Goal: Task Accomplishment & Management: Complete application form

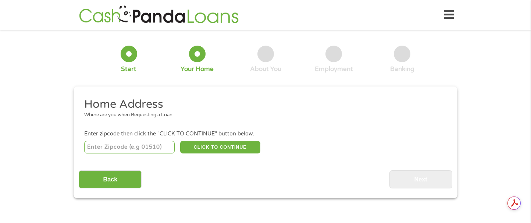
click at [149, 147] on input "number" at bounding box center [129, 147] width 91 height 12
type input "80220"
select select "[US_STATE]"
click at [205, 144] on button "CLICK TO CONTINUE" at bounding box center [220, 147] width 80 height 12
type input "80220"
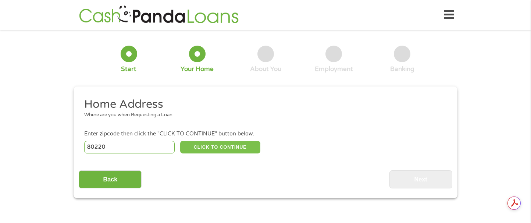
type input "[GEOGRAPHIC_DATA]"
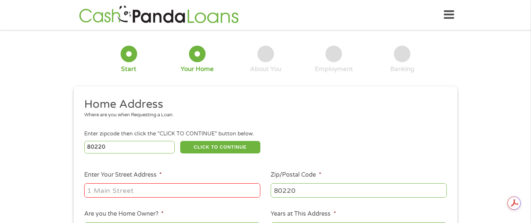
click at [120, 190] on input "Enter Your Street Address *" at bounding box center [172, 190] width 176 height 14
type input "1950 Trenton St"
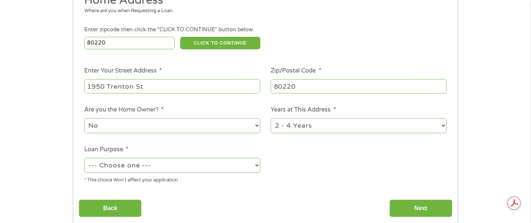
scroll to position [104, 0]
click at [300, 125] on select "1 Year or less 1 - 2 Years 2 - 4 Years Over 4 Years" at bounding box center [359, 125] width 176 height 15
select select "24months"
click at [271, 118] on select "1 Year or less 1 - 2 Years 2 - 4 Years Over 4 Years" at bounding box center [359, 125] width 176 height 15
click at [118, 124] on select "No Yes" at bounding box center [172, 125] width 176 height 15
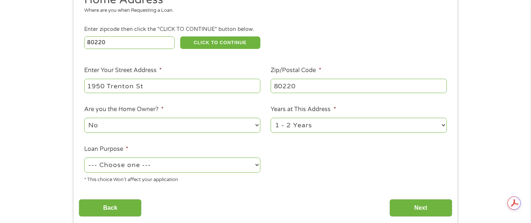
click at [130, 165] on select "--- Choose one --- Pay Bills Debt Consolidation Home Improvement Major Purchase…" at bounding box center [172, 164] width 176 height 15
select select "other"
click at [84, 158] on select "--- Choose one --- Pay Bills Debt Consolidation Home Improvement Major Purchase…" at bounding box center [172, 164] width 176 height 15
click at [411, 207] on input "Next" at bounding box center [420, 208] width 63 height 18
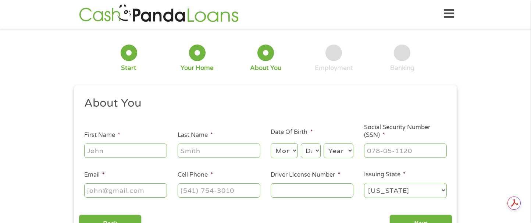
scroll to position [0, 0]
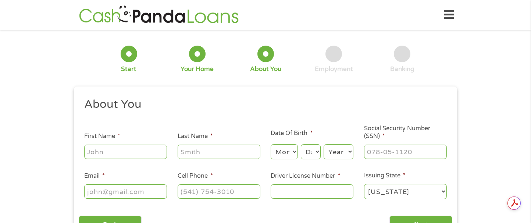
click at [123, 155] on input "First Name *" at bounding box center [125, 151] width 83 height 14
type input "Candida"
type input "[PERSON_NAME]"
type input "[EMAIL_ADDRESS][PERSON_NAME][DOMAIN_NAME]"
type input "[PHONE_NUMBER]"
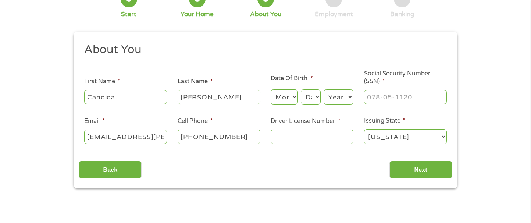
scroll to position [56, 0]
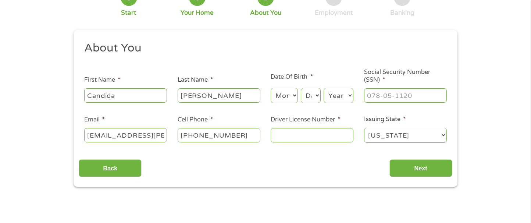
click at [290, 97] on select "Month 1 2 3 4 5 6 7 8 9 10 11 12" at bounding box center [284, 95] width 27 height 15
select select "11"
click at [271, 88] on select "Month 1 2 3 4 5 6 7 8 9 10 11 12" at bounding box center [284, 95] width 27 height 15
click at [312, 94] on select "Day 1 2 3 4 5 6 7 8 9 10 11 12 13 14 15 16 17 18 19 20 21 22 23 24 25 26 27 28 …" at bounding box center [311, 95] width 20 height 15
select select "6"
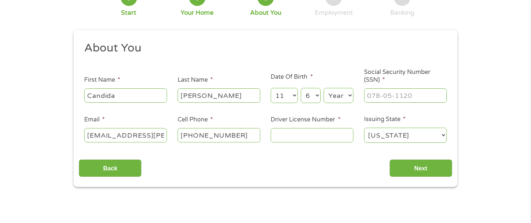
click at [301, 88] on select "Day 1 2 3 4 5 6 7 8 9 10 11 12 13 14 15 16 17 18 19 20 21 22 23 24 25 26 27 28 …" at bounding box center [311, 95] width 20 height 15
click at [342, 93] on select "Year [DATE] 2006 2005 2004 2003 2002 2001 2000 1999 1998 1997 1996 1995 1994 19…" at bounding box center [338, 95] width 30 height 15
select select "1981"
click at [323, 88] on select "Year [DATE] 2006 2005 2004 2003 2002 2001 2000 1999 1998 1997 1996 1995 1994 19…" at bounding box center [338, 95] width 30 height 15
click at [378, 94] on input "Social Security Number (SSN) *" at bounding box center [405, 95] width 83 height 14
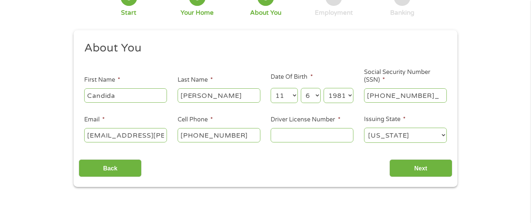
type input "550-71-9346"
click at [290, 134] on input "Driver License Number *" at bounding box center [312, 135] width 83 height 14
click at [292, 129] on input "Driver License Number *" at bounding box center [312, 135] width 83 height 14
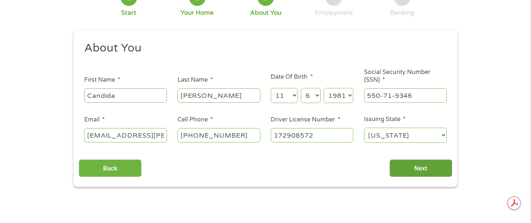
type input "172908572"
click at [410, 170] on input "Next" at bounding box center [420, 168] width 63 height 18
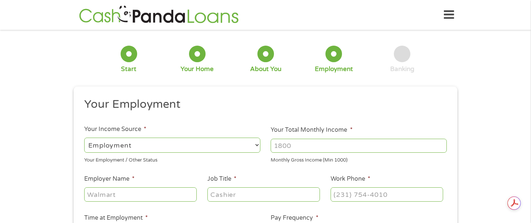
scroll to position [48, 0]
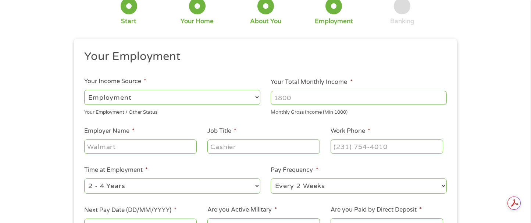
click at [301, 97] on input "Your Total Monthly Income *" at bounding box center [359, 98] width 176 height 14
type input "5610"
click at [301, 129] on li "Job Title *" at bounding box center [263, 140] width 123 height 28
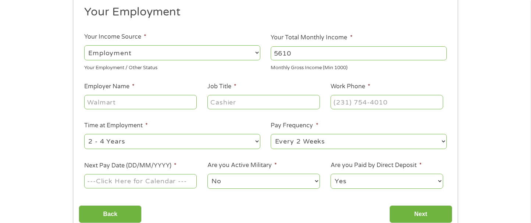
scroll to position [93, 0]
click at [136, 100] on input "Employer Name *" at bounding box center [140, 101] width 112 height 14
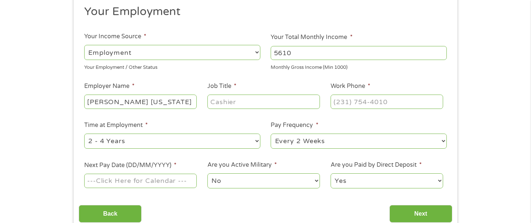
type input "[PERSON_NAME] [US_STATE]"
type input "Teacher"
type input "[PHONE_NUMBER]"
click at [157, 140] on select "--- Choose one --- 1 Year or less 1 - 2 Years 2 - 4 Years Over 4 Years" at bounding box center [172, 140] width 176 height 15
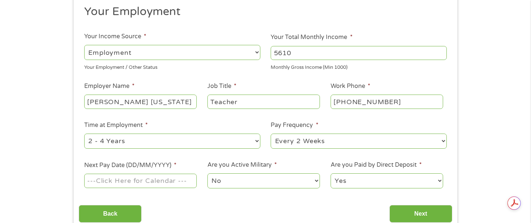
select select "24months"
click at [84, 133] on select "--- Choose one --- 1 Year or less 1 - 2 Years 2 - 4 Years Over 4 Years" at bounding box center [172, 140] width 176 height 15
click at [323, 145] on select "--- Choose one --- Every 2 Weeks Every Week Monthly Semi-Monthly" at bounding box center [359, 140] width 176 height 15
select select "monthly"
click at [271, 133] on select "--- Choose one --- Every 2 Weeks Every Week Monthly Semi-Monthly" at bounding box center [359, 140] width 176 height 15
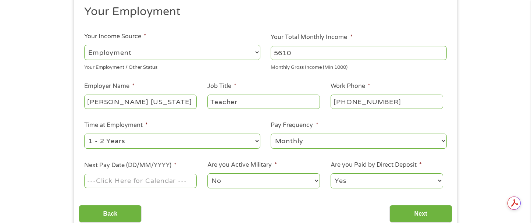
click at [161, 180] on input "Next Pay Date (DD/MM/YYYY) *" at bounding box center [140, 180] width 112 height 14
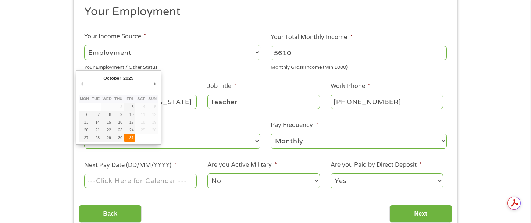
type input "[DATE]"
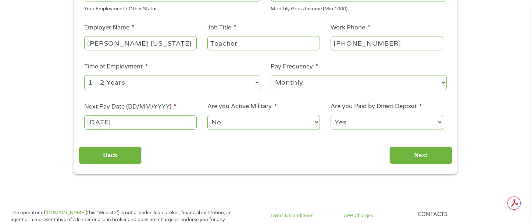
scroll to position [155, 0]
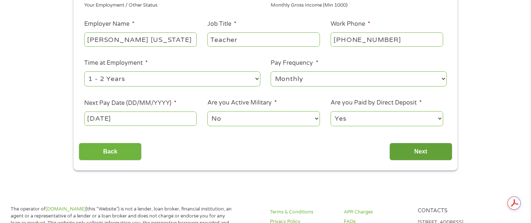
click at [411, 145] on input "Next" at bounding box center [420, 152] width 63 height 18
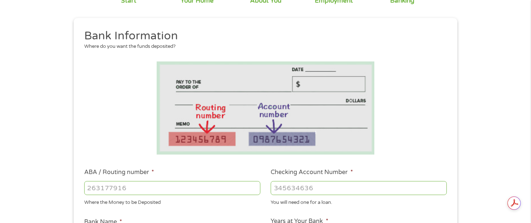
scroll to position [81, 0]
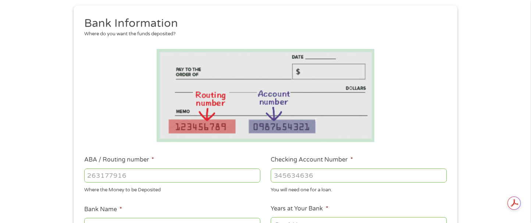
click at [146, 178] on input "ABA / Routing number *" at bounding box center [172, 175] width 176 height 14
type input "122000247"
type input "[PERSON_NAME] FARGO BANK NA"
type input "122000247"
click at [312, 179] on input "Checking Account Number *" at bounding box center [359, 175] width 176 height 14
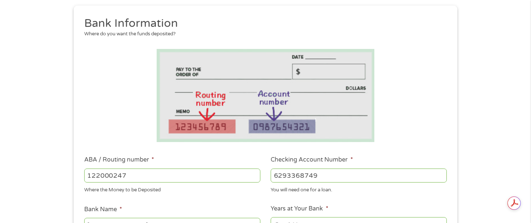
type input "6293368749"
click at [424, 134] on li at bounding box center [265, 95] width 373 height 93
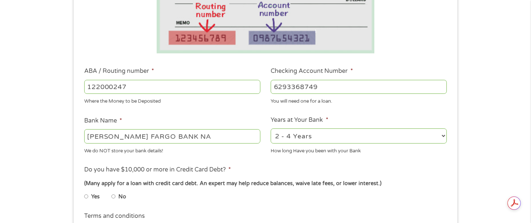
scroll to position [170, 0]
click at [279, 139] on select "2 - 4 Years 6 - 12 Months 1 - 2 Years Over 4 Years" at bounding box center [359, 135] width 176 height 15
select select "60months"
click at [271, 128] on select "2 - 4 Years 6 - 12 Months 1 - 2 Years Over 4 Years" at bounding box center [359, 135] width 176 height 15
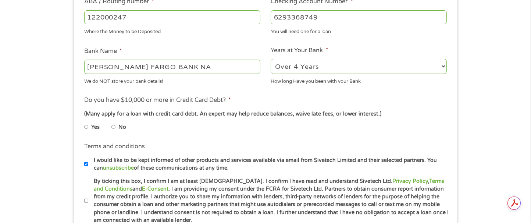
scroll to position [241, 0]
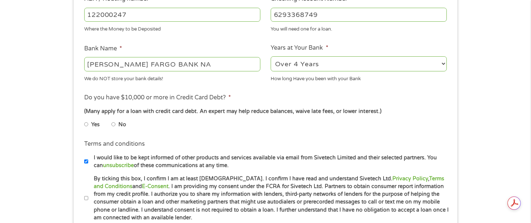
click at [86, 126] on input "Yes" at bounding box center [86, 124] width 4 height 12
radio input "true"
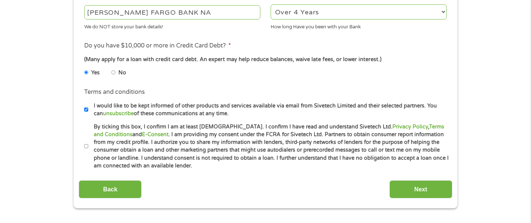
scroll to position [363, 0]
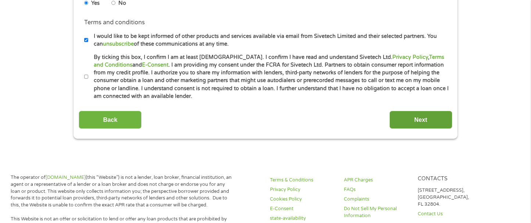
click at [392, 117] on input "Next" at bounding box center [420, 120] width 63 height 18
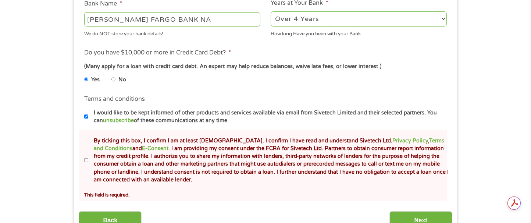
scroll to position [0, 0]
click at [88, 160] on input "By ticking this box, I confirm I am at least [DEMOGRAPHIC_DATA]. I confirm I ha…" at bounding box center [86, 160] width 4 height 12
checkbox input "true"
click at [405, 215] on input "Next" at bounding box center [420, 220] width 63 height 18
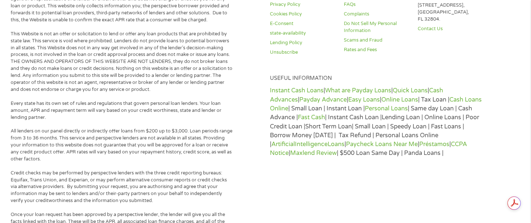
scroll to position [276, 0]
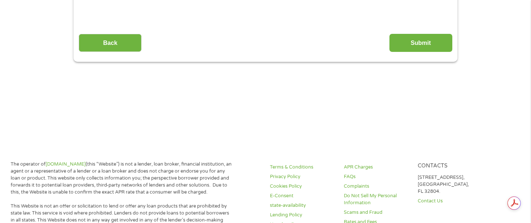
click at [405, 141] on main "1 Start 2 Your Home 3 About You 4 Employment 5 Banking 6 This field is hidden w…" at bounding box center [265, 17] width 531 height 248
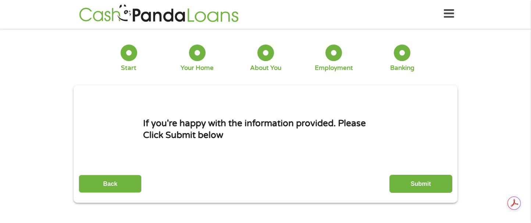
scroll to position [0, 0]
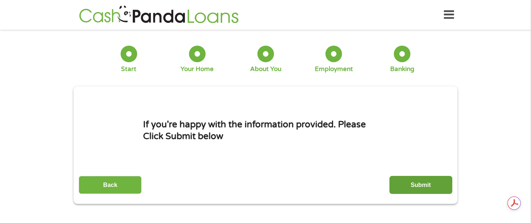
click at [422, 187] on input "Submit" at bounding box center [420, 185] width 63 height 18
